Goal: Task Accomplishment & Management: Manage account settings

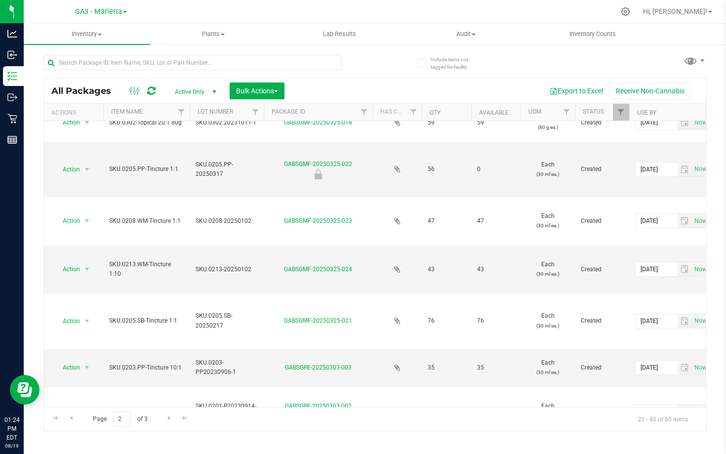
scroll to position [602, 0]
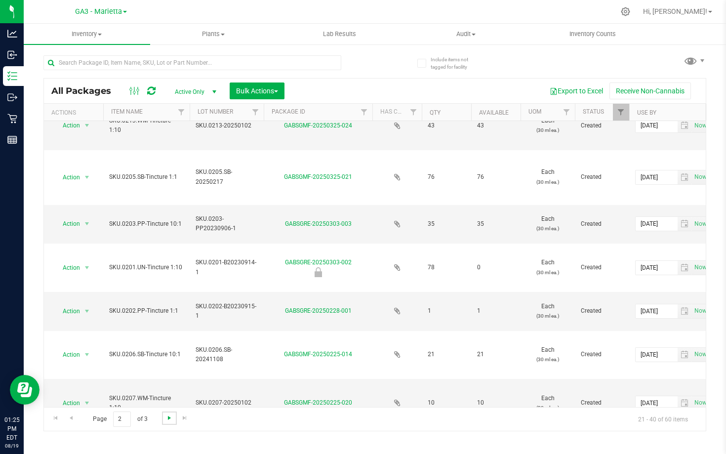
click at [165, 418] on span "Go to the next page" at bounding box center [169, 418] width 8 height 8
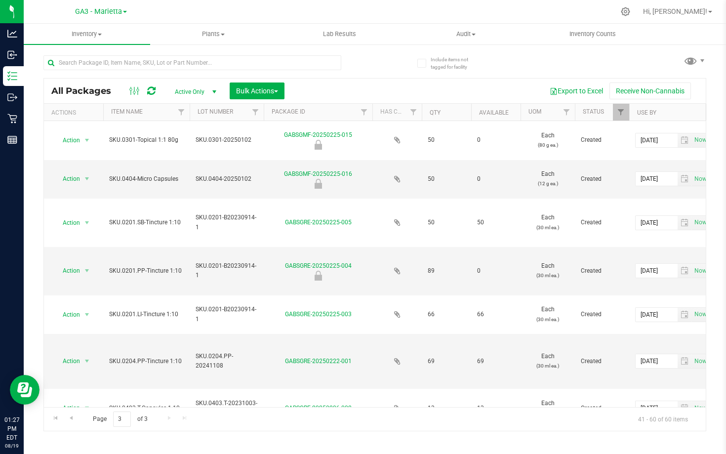
click at [148, 108] on th "Item Name" at bounding box center [146, 112] width 86 height 17
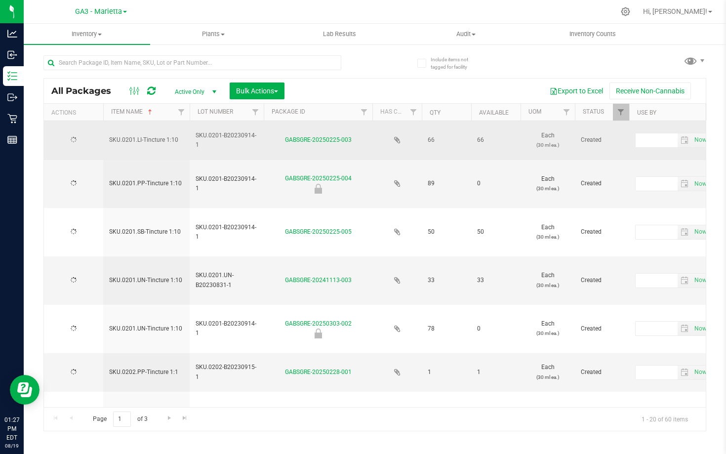
type input "[DATE]"
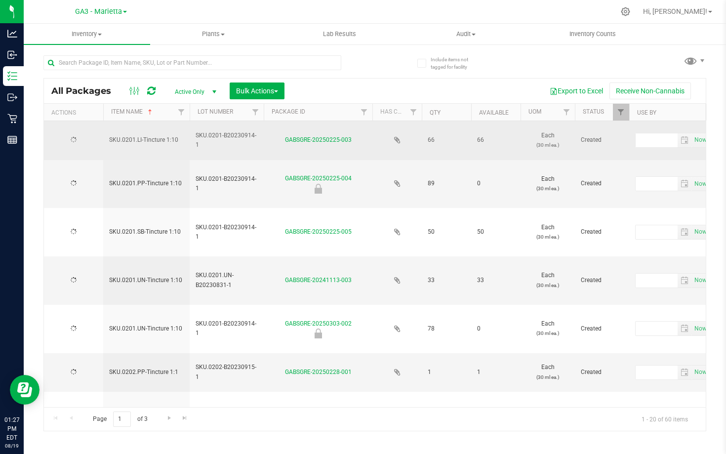
type input "[DATE]"
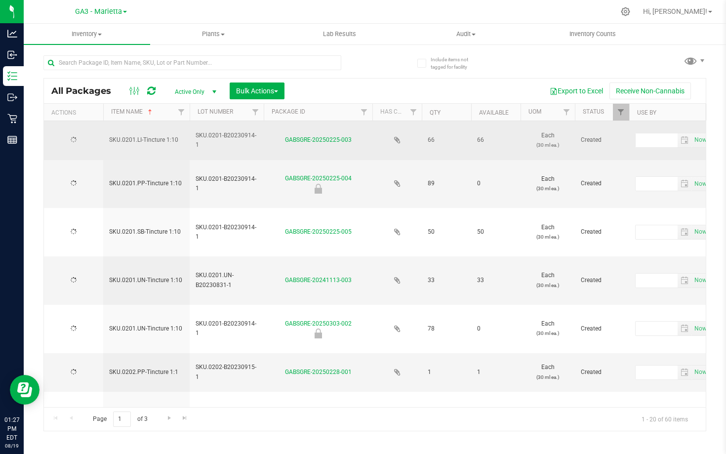
type input "[DATE]"
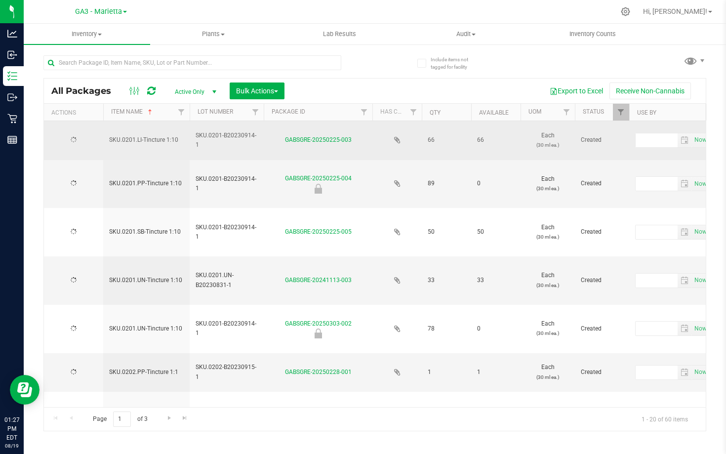
type input "[DATE]"
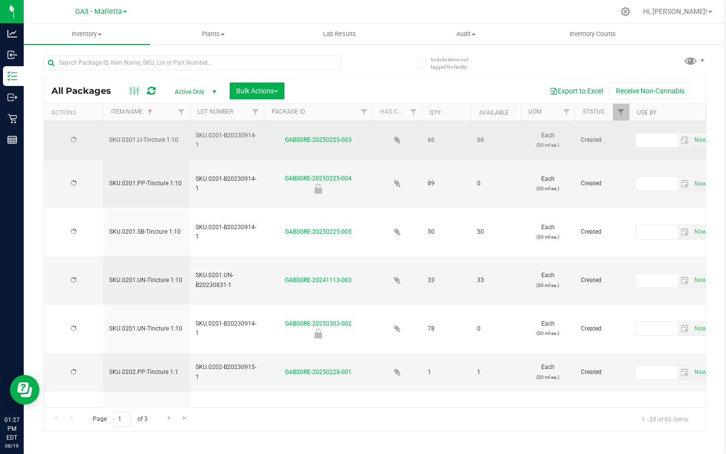
type input "[DATE]"
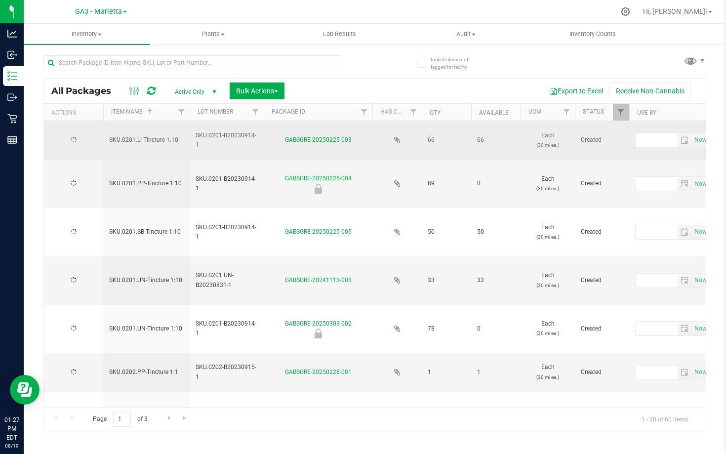
type input "[DATE]"
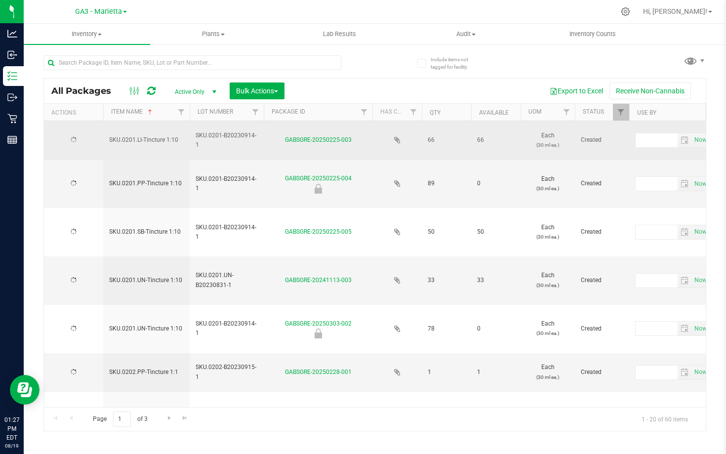
type input "[DATE]"
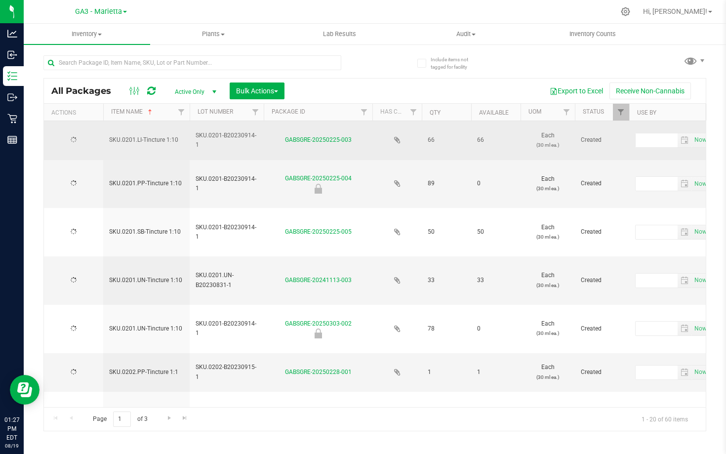
type input "[DATE]"
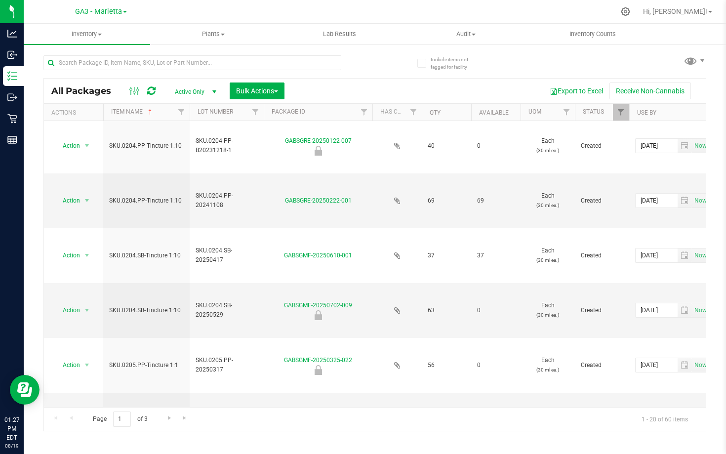
scroll to position [642, 0]
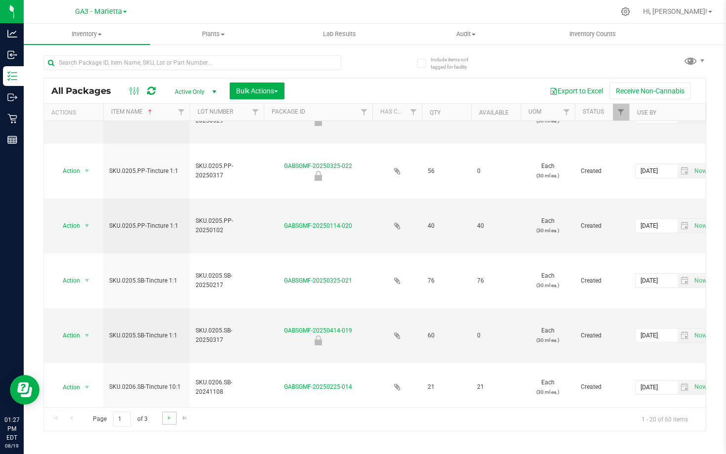
click at [164, 416] on link "Go to the next page" at bounding box center [169, 417] width 14 height 13
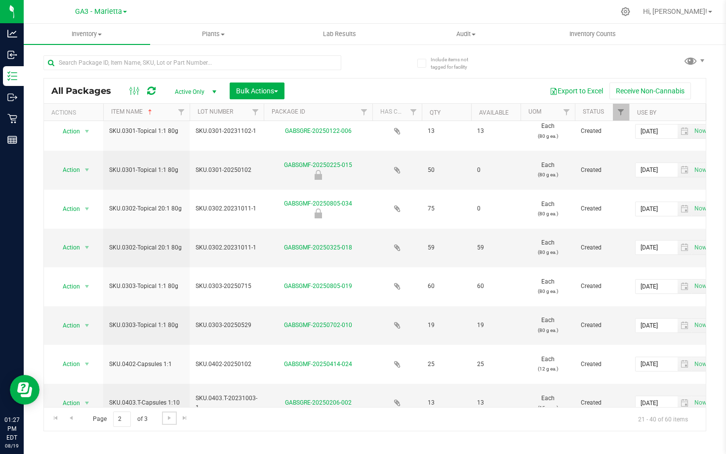
scroll to position [604, 0]
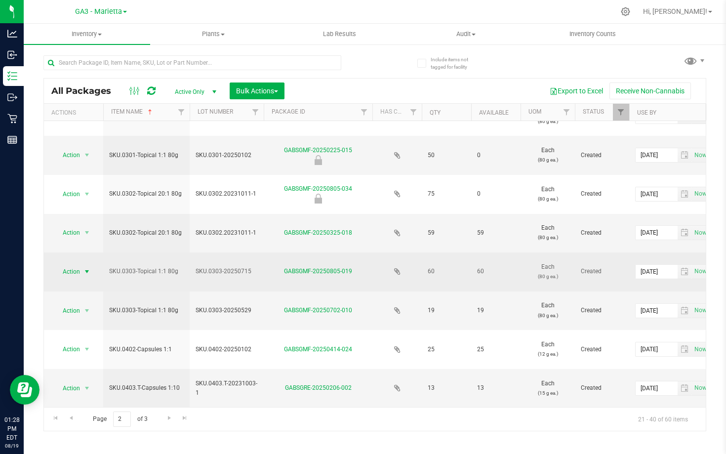
click at [87, 270] on span "select" at bounding box center [87, 272] width 8 height 8
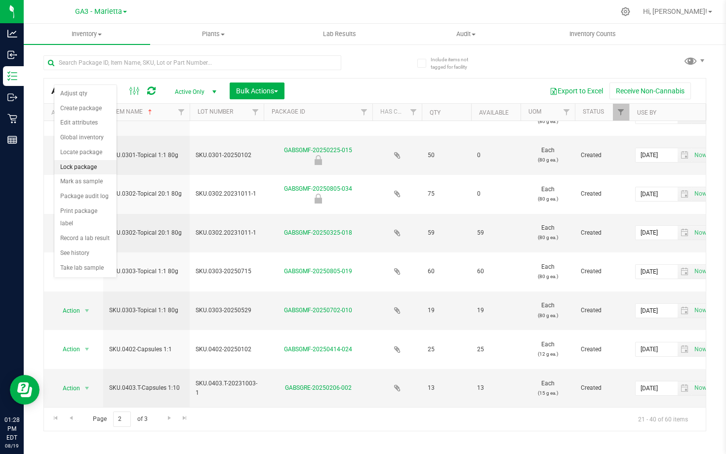
click at [82, 167] on li "Lock package" at bounding box center [85, 167] width 62 height 15
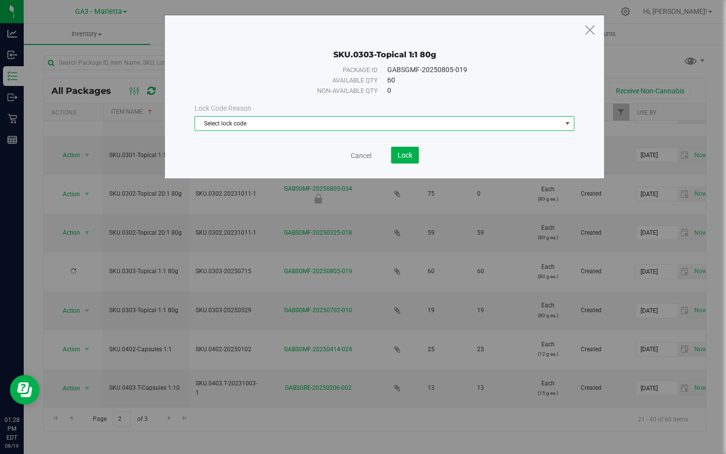
click at [380, 120] on span "Select lock code" at bounding box center [378, 124] width 367 height 14
click at [347, 139] on li "Newly Received" at bounding box center [384, 140] width 379 height 15
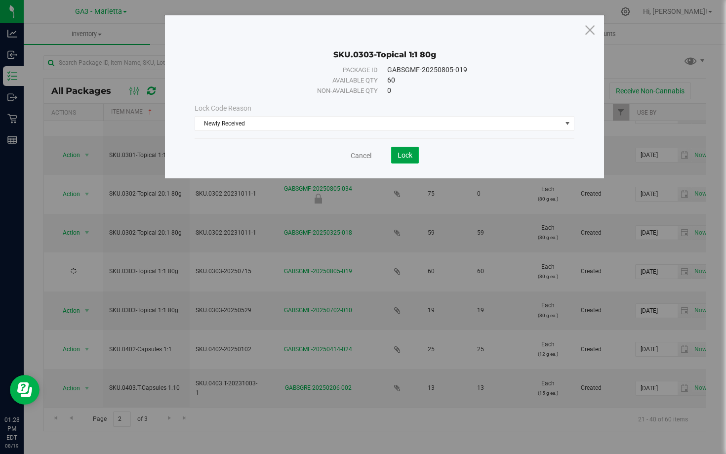
click at [405, 154] on span "Lock" at bounding box center [405, 155] width 15 height 8
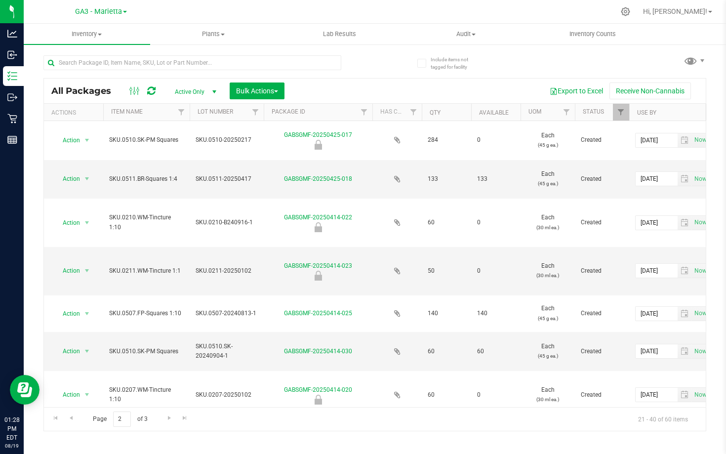
click at [148, 113] on th "Item Name" at bounding box center [146, 112] width 86 height 17
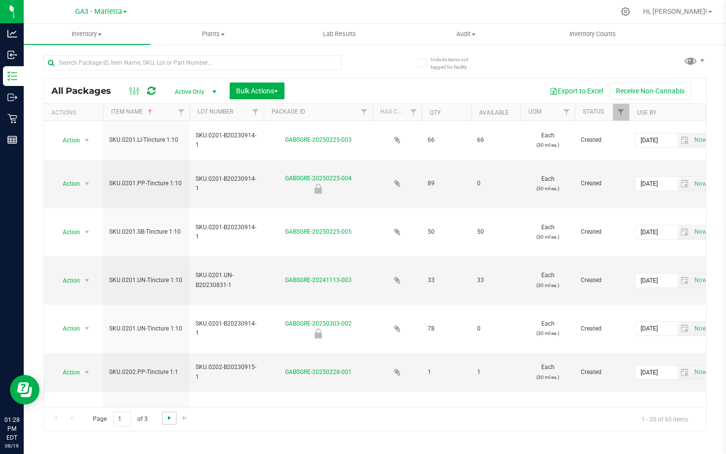
click at [169, 418] on span "Go to the next page" at bounding box center [169, 418] width 8 height 8
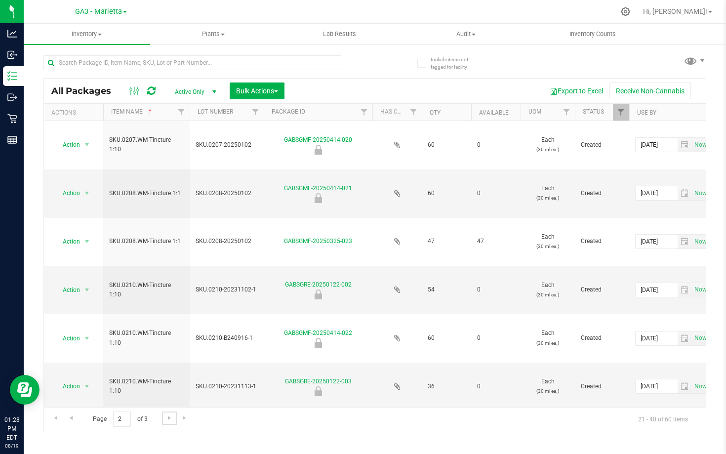
scroll to position [604, 0]
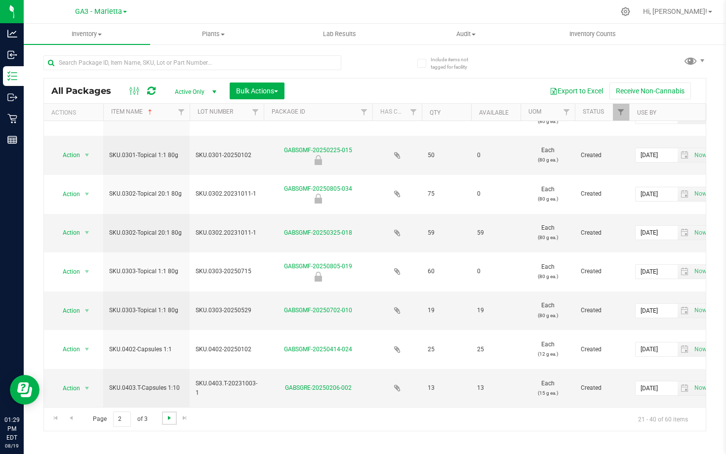
click at [171, 419] on span "Go to the next page" at bounding box center [169, 418] width 8 height 8
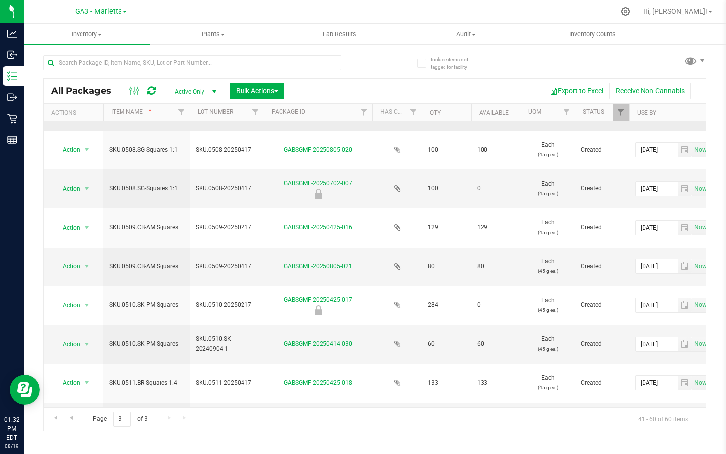
scroll to position [204, 0]
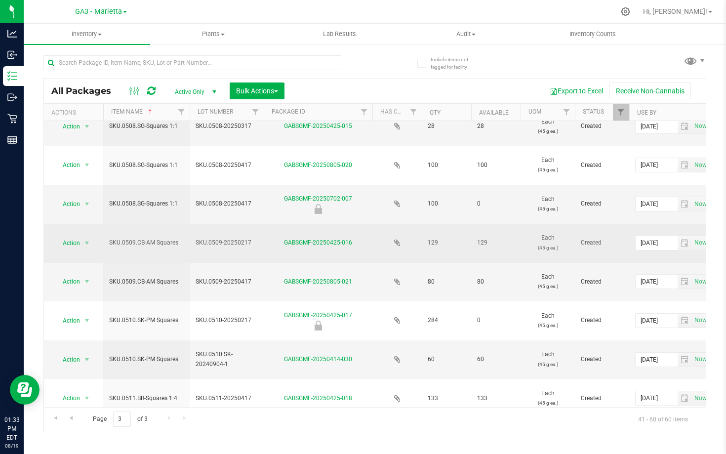
drag, startPoint x: 249, startPoint y: 241, endPoint x: 193, endPoint y: 242, distance: 56.8
click at [193, 242] on td "SKU.0509-20250217" at bounding box center [227, 243] width 74 height 39
click at [245, 256] on td "SKU.0509-20250217" at bounding box center [227, 243] width 74 height 39
click at [267, 247] on td "GABSGMF-20250425-016" at bounding box center [318, 243] width 109 height 39
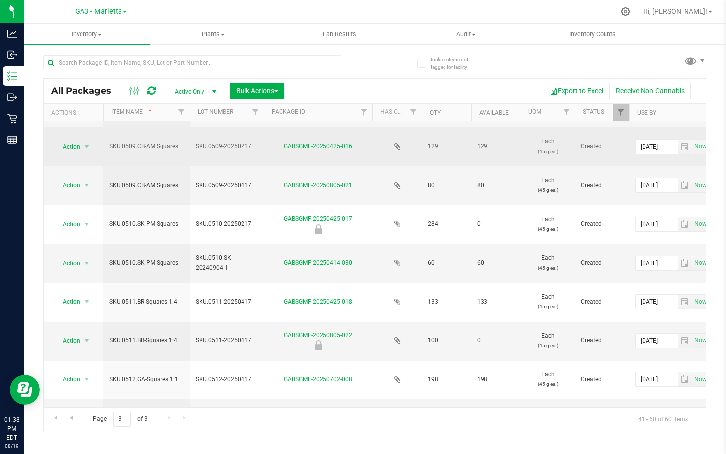
scroll to position [299, 0]
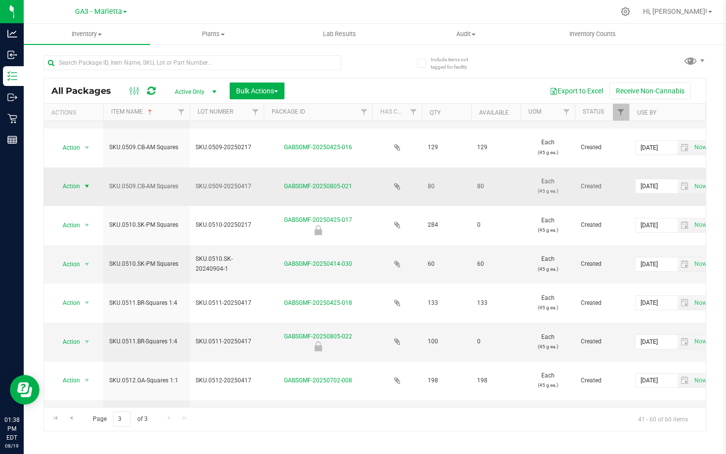
click at [80, 192] on span "Action" at bounding box center [67, 186] width 27 height 14
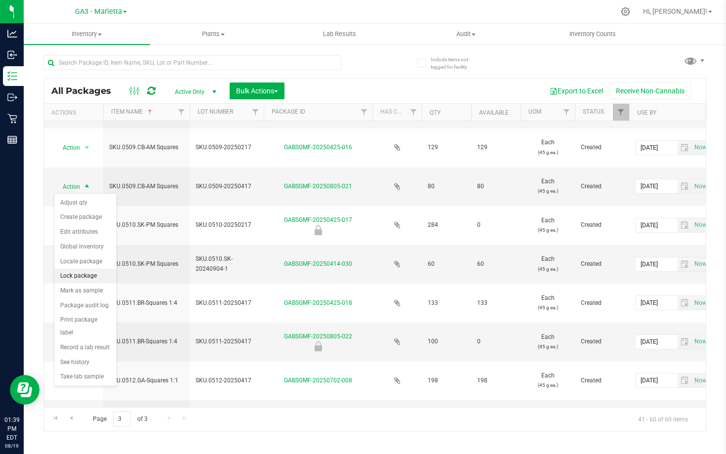
click at [87, 275] on li "Lock package" at bounding box center [85, 276] width 62 height 15
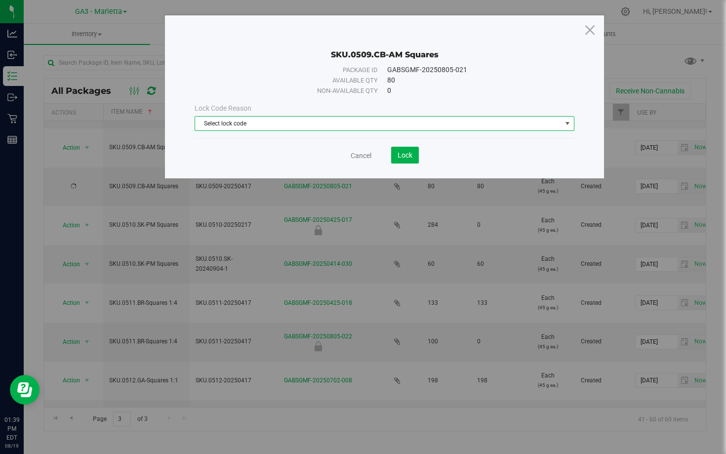
click at [350, 120] on span "Select lock code" at bounding box center [378, 124] width 367 height 14
click at [328, 143] on li "Newly Received" at bounding box center [384, 140] width 379 height 15
click at [401, 158] on span "Lock" at bounding box center [405, 155] width 15 height 8
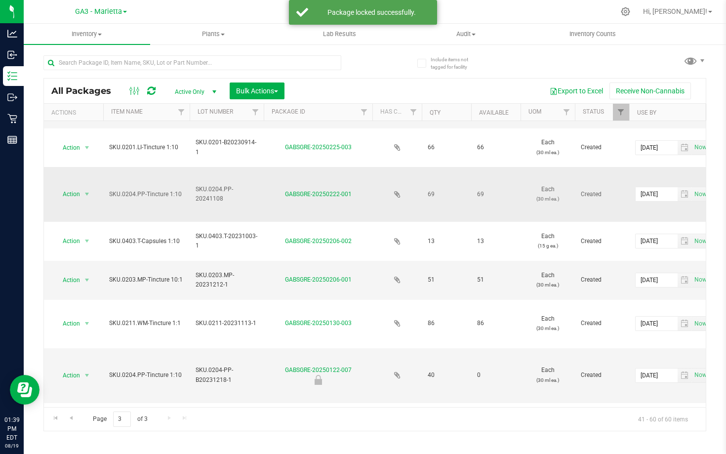
scroll to position [179, 0]
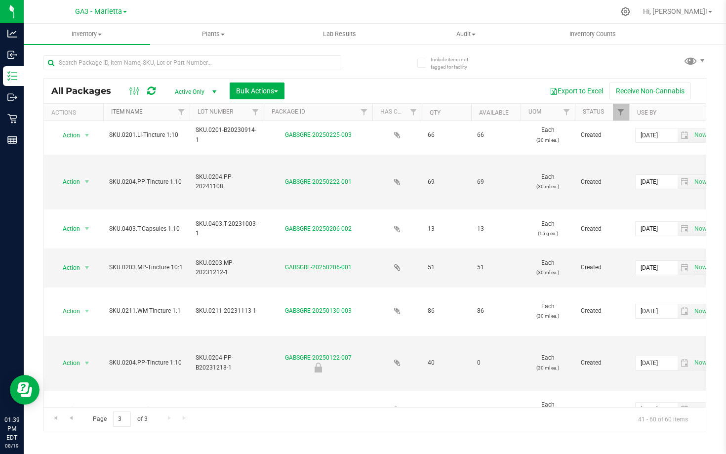
click at [138, 114] on link "Item Name" at bounding box center [127, 111] width 32 height 7
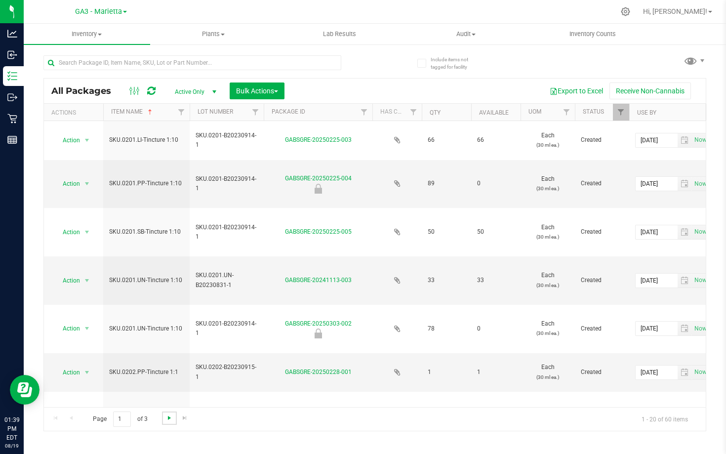
click at [170, 421] on span "Go to the next page" at bounding box center [169, 418] width 8 height 8
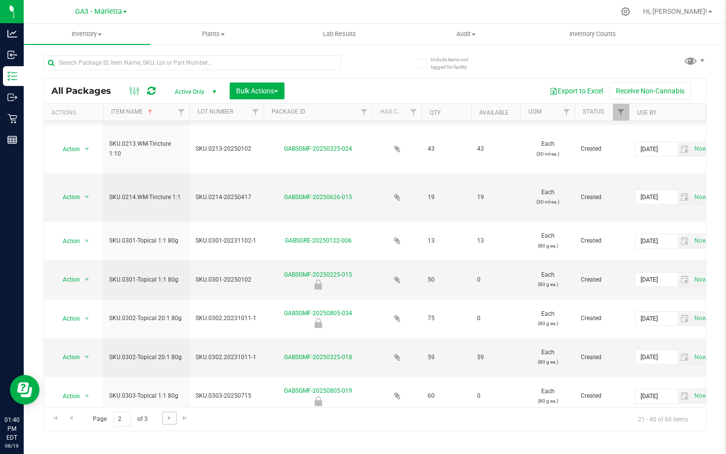
scroll to position [604, 0]
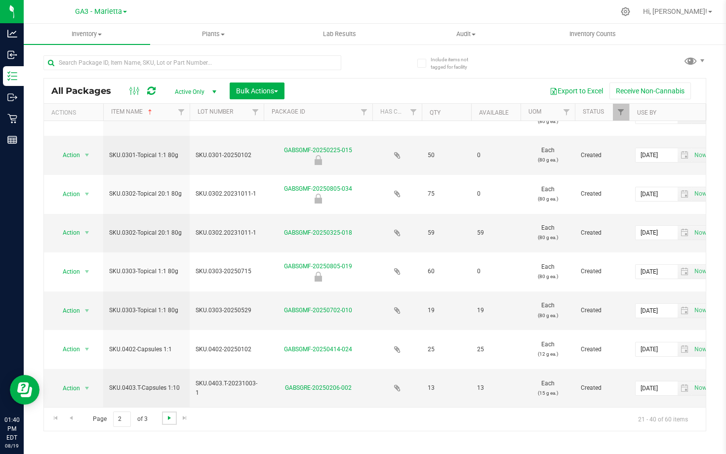
click at [168, 418] on span "Go to the next page" at bounding box center [169, 418] width 8 height 8
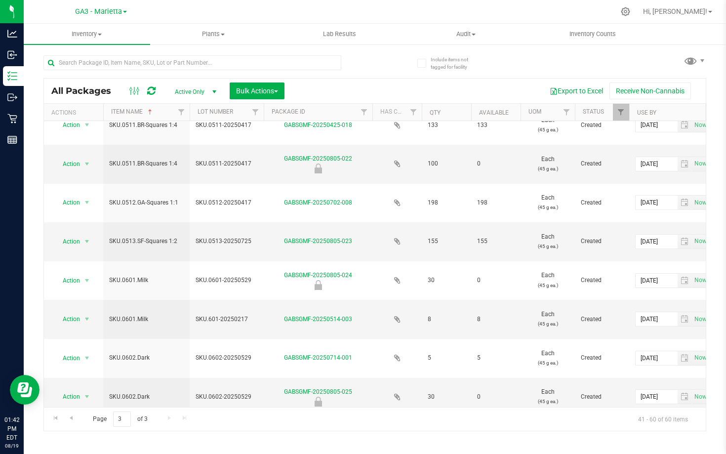
scroll to position [486, 0]
